Goal: Task Accomplishment & Management: Use online tool/utility

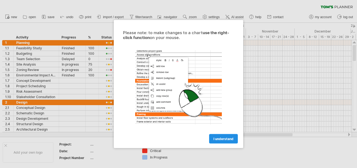
click at [221, 139] on span "I understand" at bounding box center [223, 139] width 20 height 4
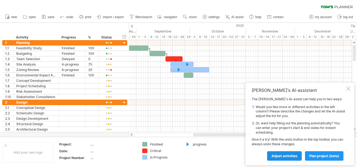
click at [291, 155] on span "Adjust activities" at bounding box center [284, 156] width 26 height 4
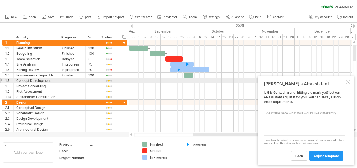
click at [346, 82] on div at bounding box center [348, 82] width 4 height 4
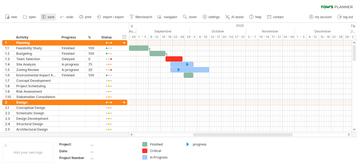
click at [53, 18] on span "save" at bounding box center [51, 17] width 7 height 4
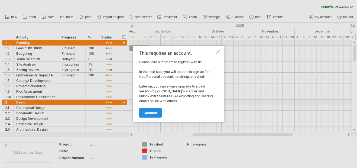
click at [153, 112] on span "continue" at bounding box center [151, 113] width 14 height 4
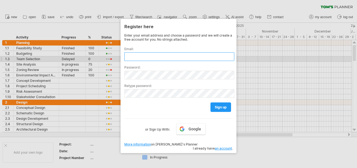
click at [141, 56] on input "text" at bounding box center [179, 56] width 110 height 9
type input "**********"
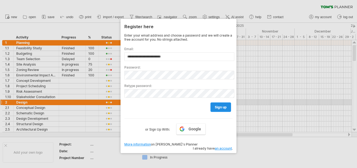
click at [223, 104] on link "sign up" at bounding box center [221, 106] width 21 height 9
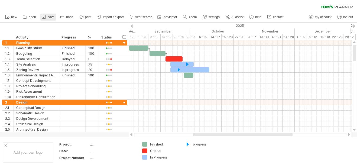
click at [50, 14] on link "save" at bounding box center [48, 17] width 16 height 7
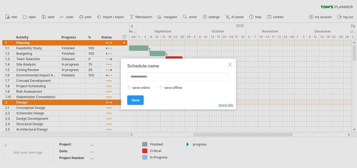
click at [174, 89] on label "save offline" at bounding box center [175, 88] width 24 height 4
click at [131, 97] on link "Save" at bounding box center [135, 99] width 17 height 9
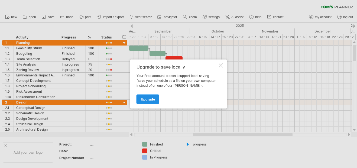
click at [148, 96] on link "Upgrade" at bounding box center [148, 99] width 23 height 9
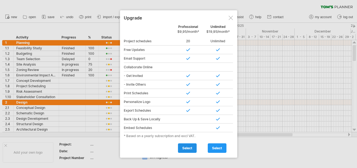
click at [187, 148] on span "select" at bounding box center [187, 148] width 10 height 4
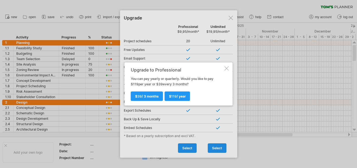
click at [225, 66] on div "Upgrade to Professional You can pay yearly or quarterly. Would you like to pay …" at bounding box center [179, 84] width 108 height 43
click at [232, 15] on div at bounding box center [178, 84] width 357 height 168
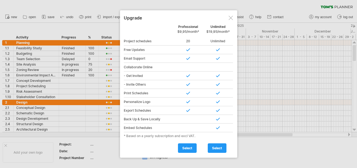
click at [229, 17] on div at bounding box center [231, 18] width 4 height 4
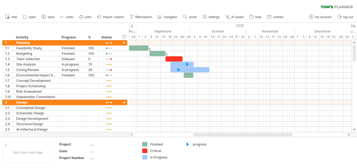
click at [32, 13] on ul "new open" at bounding box center [143, 16] width 283 height 11
click at [30, 17] on span "open" at bounding box center [32, 17] width 7 height 4
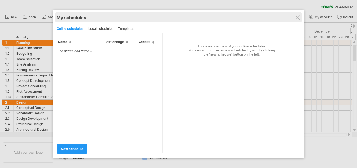
click at [293, 19] on div "My schedules" at bounding box center [179, 17] width 244 height 5
click at [296, 20] on div "My schedules share/collaborate online" at bounding box center [179, 17] width 244 height 10
click at [297, 20] on div "My schedules" at bounding box center [179, 17] width 244 height 5
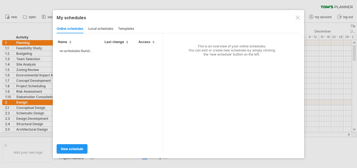
click at [297, 19] on div at bounding box center [298, 17] width 4 height 4
